Goal: Task Accomplishment & Management: Use online tool/utility

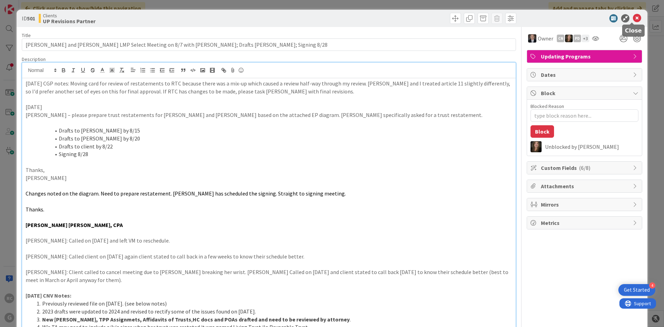
click at [633, 17] on icon at bounding box center [636, 18] width 8 height 8
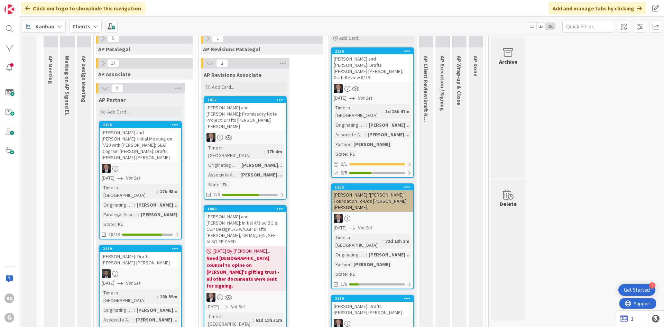
scroll to position [590, 0]
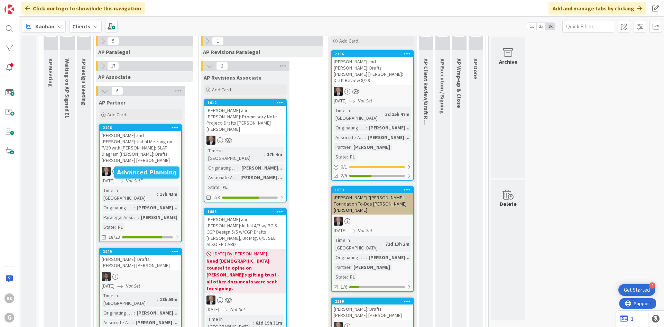
click at [134, 249] on div "2149" at bounding box center [142, 251] width 78 height 5
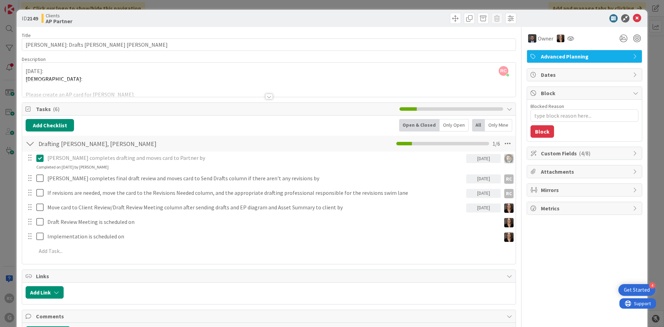
click at [265, 96] on div at bounding box center [269, 97] width 8 height 6
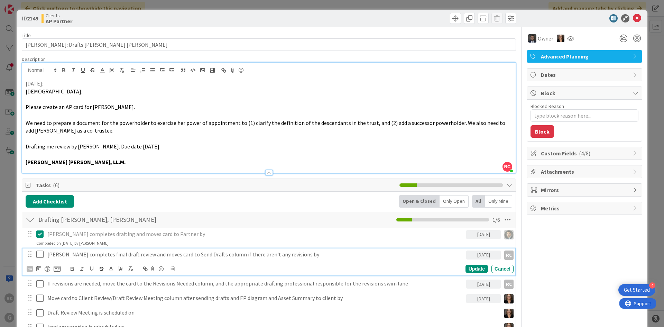
click at [42, 252] on icon at bounding box center [41, 254] width 10 height 8
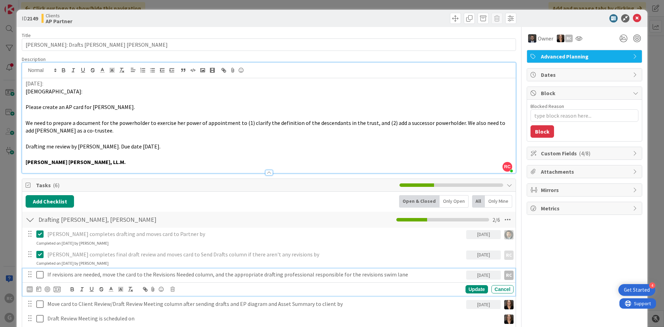
click at [84, 276] on p "If revisions are needed, move the card to the Revisions Needed column, and the …" at bounding box center [255, 274] width 416 height 8
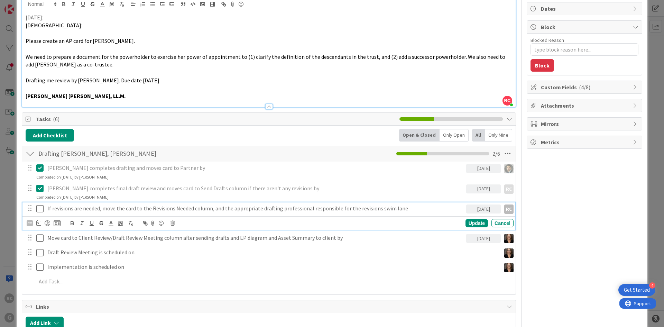
scroll to position [69, 0]
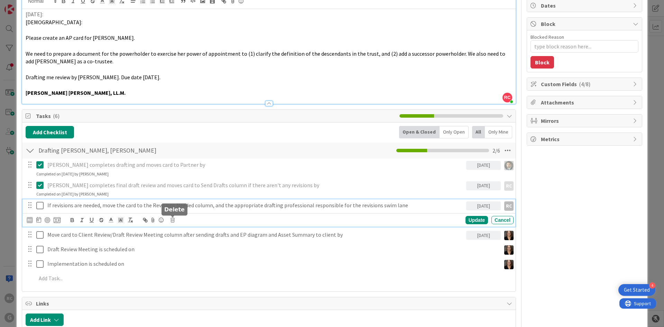
click at [172, 219] on icon at bounding box center [172, 219] width 4 height 5
click at [186, 250] on div "Delete" at bounding box center [190, 249] width 26 height 12
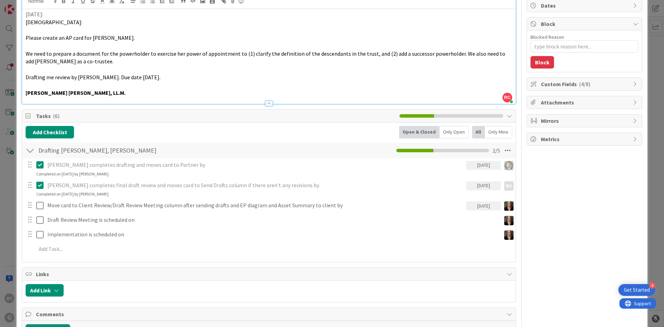
type textarea "x"
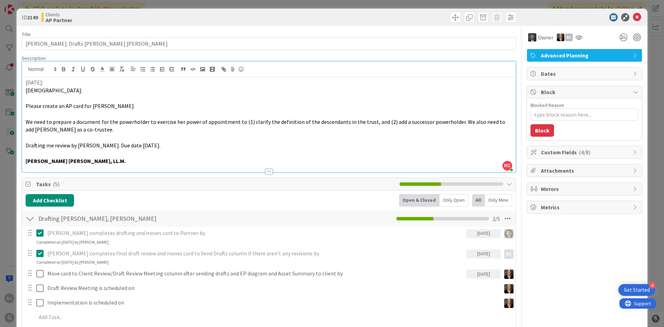
scroll to position [0, 0]
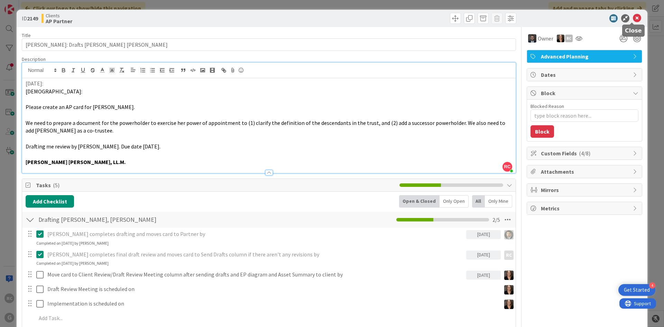
click at [632, 15] on icon at bounding box center [636, 18] width 8 height 8
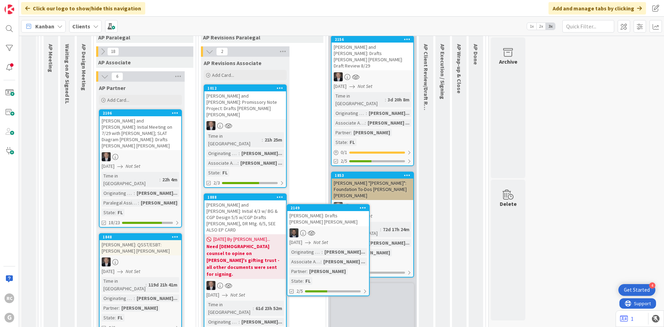
scroll to position [607, 0]
